Goal: Task Accomplishment & Management: Use online tool/utility

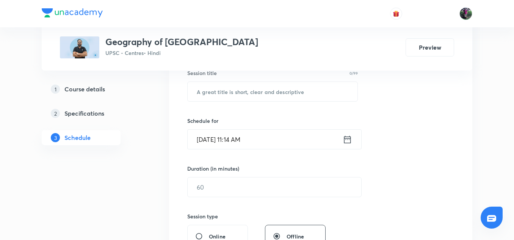
scroll to position [147, 0]
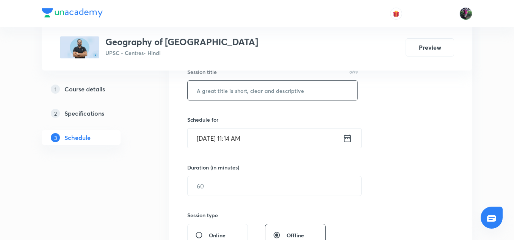
click at [216, 89] on input "text" at bounding box center [273, 90] width 170 height 19
paste input "Geography of [GEOGRAPHIC_DATA] : 10"
type input "Geography of [GEOGRAPHIC_DATA] : 11"
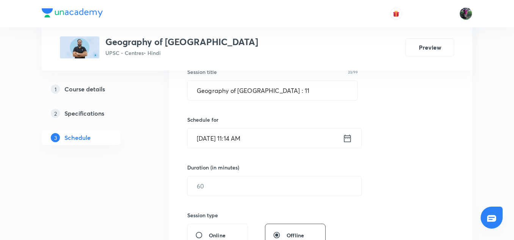
click at [218, 142] on input "Sep 6, 2025, 11:14 AM" at bounding box center [265, 137] width 155 height 19
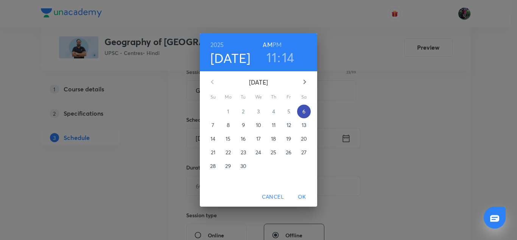
click at [306, 109] on p "6" at bounding box center [304, 112] width 3 height 8
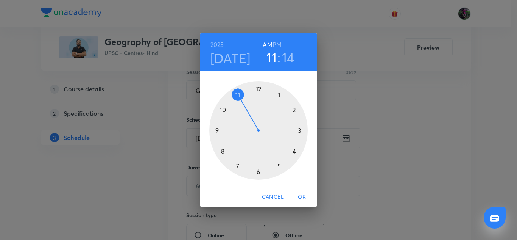
click at [238, 95] on div at bounding box center [258, 130] width 98 height 98
click at [258, 172] on div at bounding box center [258, 130] width 98 height 98
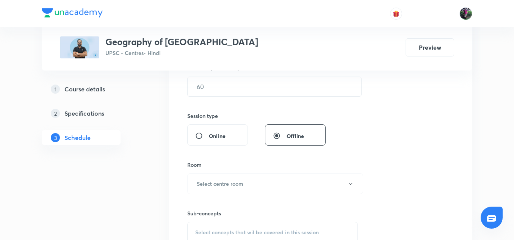
scroll to position [247, 0]
click at [209, 86] on input "text" at bounding box center [275, 86] width 174 height 19
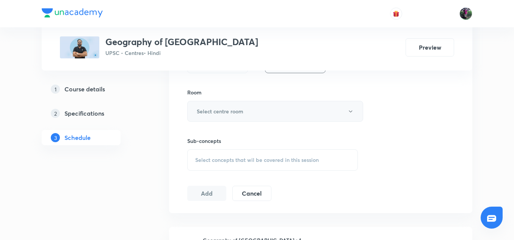
type input "150"
click at [224, 114] on h6 "Select centre room" at bounding box center [220, 111] width 47 height 8
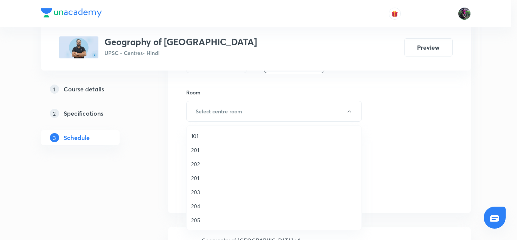
click at [197, 192] on span "203" at bounding box center [274, 192] width 166 height 8
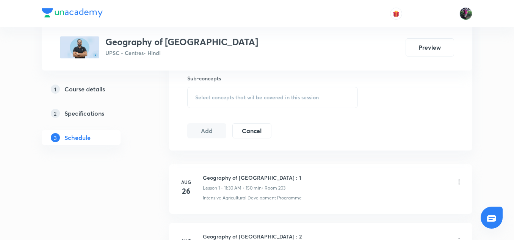
scroll to position [382, 0]
click at [234, 98] on span "Select concepts that wil be covered in this session" at bounding box center [256, 96] width 123 height 6
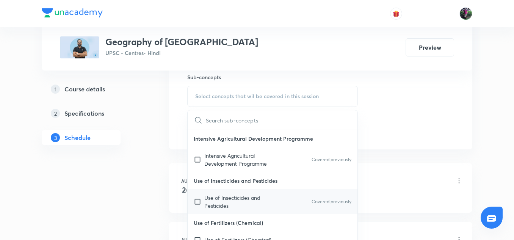
click at [220, 194] on p "Use of Insecticides and Pesticides" at bounding box center [242, 202] width 77 height 16
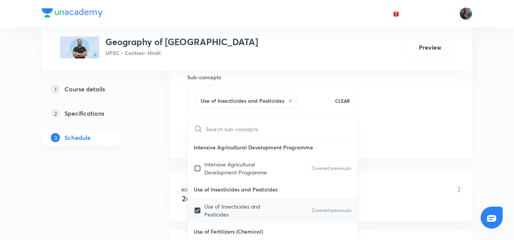
checkbox input "true"
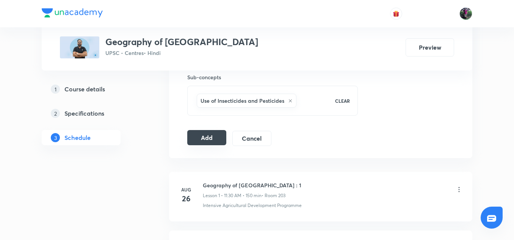
click at [208, 136] on button "Add" at bounding box center [206, 137] width 39 height 15
